Goal: Information Seeking & Learning: Learn about a topic

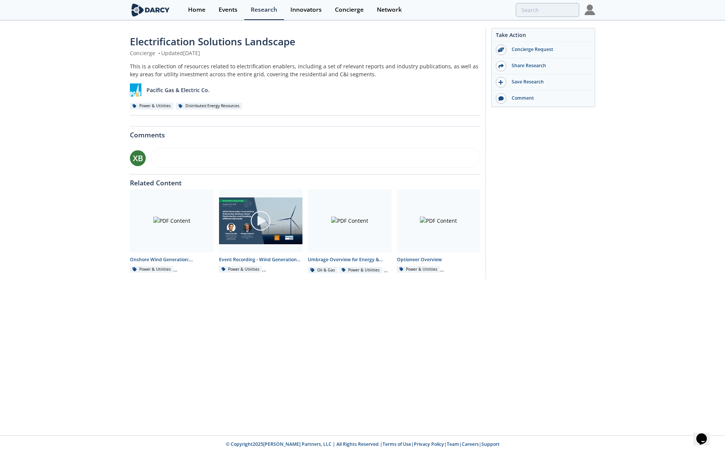
drag, startPoint x: 664, startPoint y: 262, endPoint x: 654, endPoint y: 246, distance: 18.8
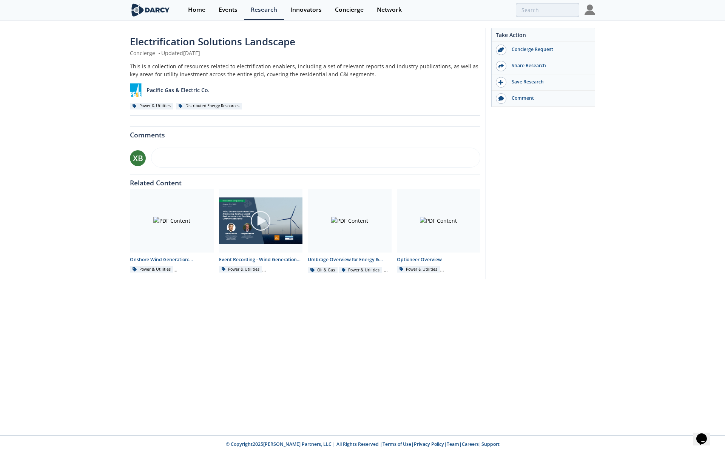
drag, startPoint x: 649, startPoint y: 227, endPoint x: 648, endPoint y: 176, distance: 51.3
drag, startPoint x: 687, startPoint y: 276, endPoint x: 683, endPoint y: 265, distance: 11.5
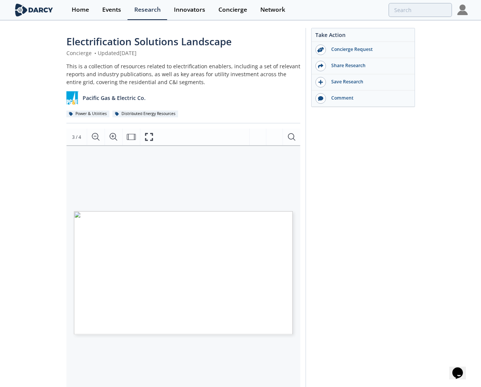
click at [200, 240] on span "can enhance" at bounding box center [193, 241] width 14 height 2
click at [149, 138] on icon "Fullscreen" at bounding box center [149, 136] width 9 height 9
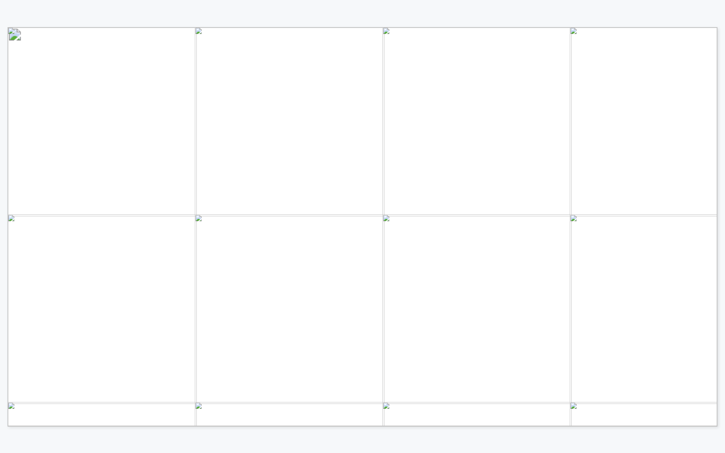
click at [599, 436] on div "Smart panels Often aimed to enable whole - home energy management and/or mitiga…" at bounding box center [362, 226] width 725 height 453
click at [33, 440] on div "EMS / BMS EMS harness advanced data analytics and sensors to uncover inefficien…" at bounding box center [362, 226] width 725 height 453
click at [32, 440] on div "Smart panels Often aimed to enable whole - home energy management and/or mitiga…" at bounding box center [362, 226] width 725 height 453
click at [690, 435] on div "Clickable logos link to external reports / presentations ENABLING ELECTRIFICATI…" at bounding box center [362, 226] width 725 height 453
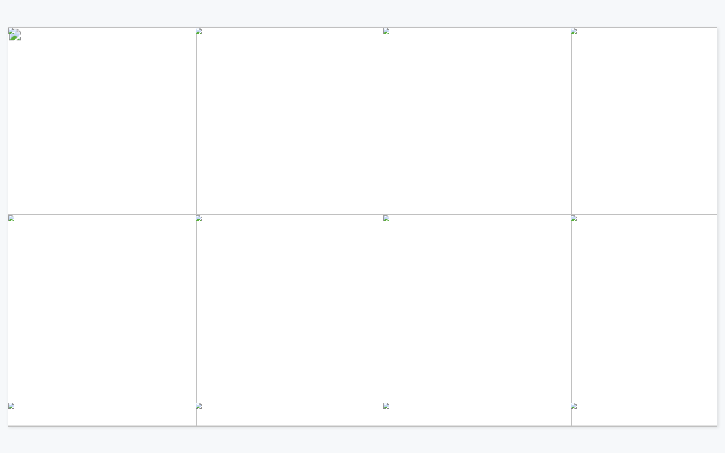
click at [712, 446] on div "Smart panels Often aimed to enable whole - home energy management and/or mitiga…" at bounding box center [362, 226] width 725 height 453
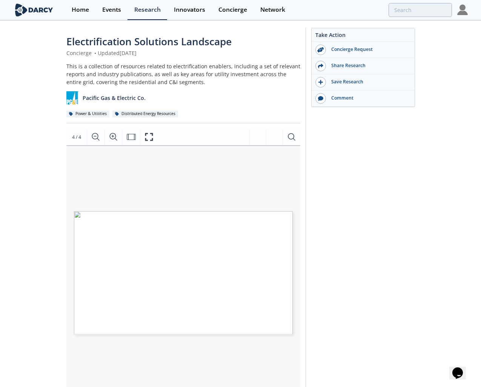
click at [136, 220] on span "Page 4" at bounding box center [241, 337] width 291 height 234
click at [146, 136] on icon "Fullscreen" at bounding box center [149, 136] width 9 height 9
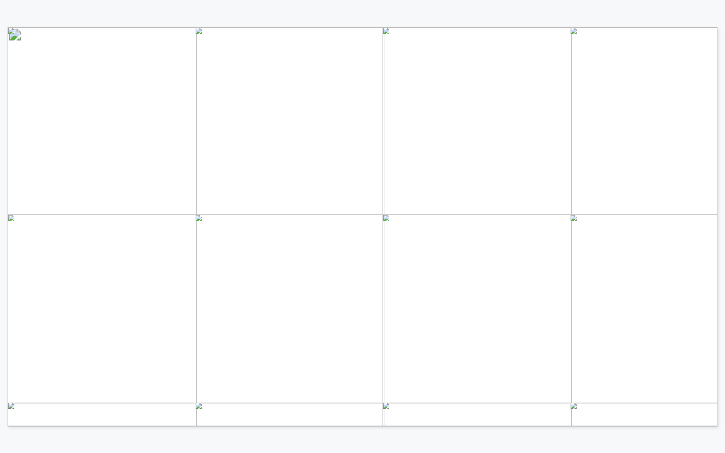
click at [16, 206] on div "EMS / BMS EMS harness advanced data analytics and sensors to uncover inefficien…" at bounding box center [703, 418] width 1390 height 782
